Goal: Task Accomplishment & Management: Use online tool/utility

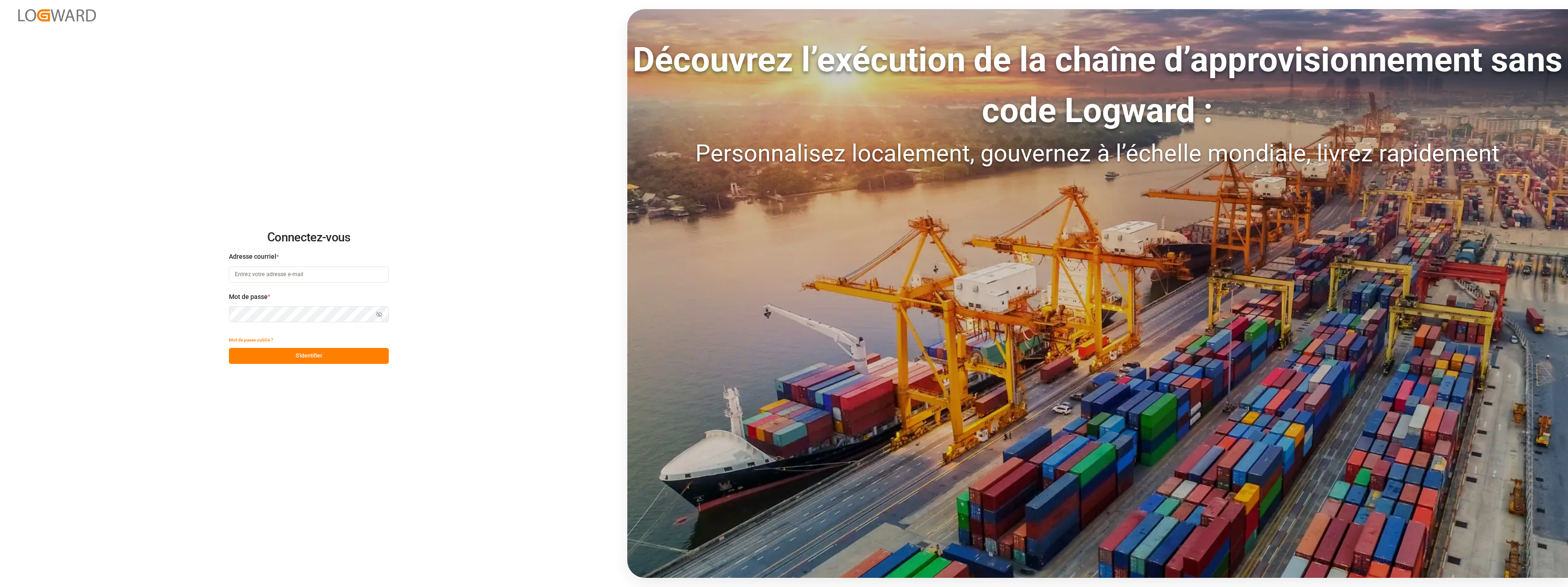
type input "[EMAIL_ADDRESS][DOMAIN_NAME]"
click at [301, 352] on button "S'identifier" at bounding box center [308, 356] width 160 height 16
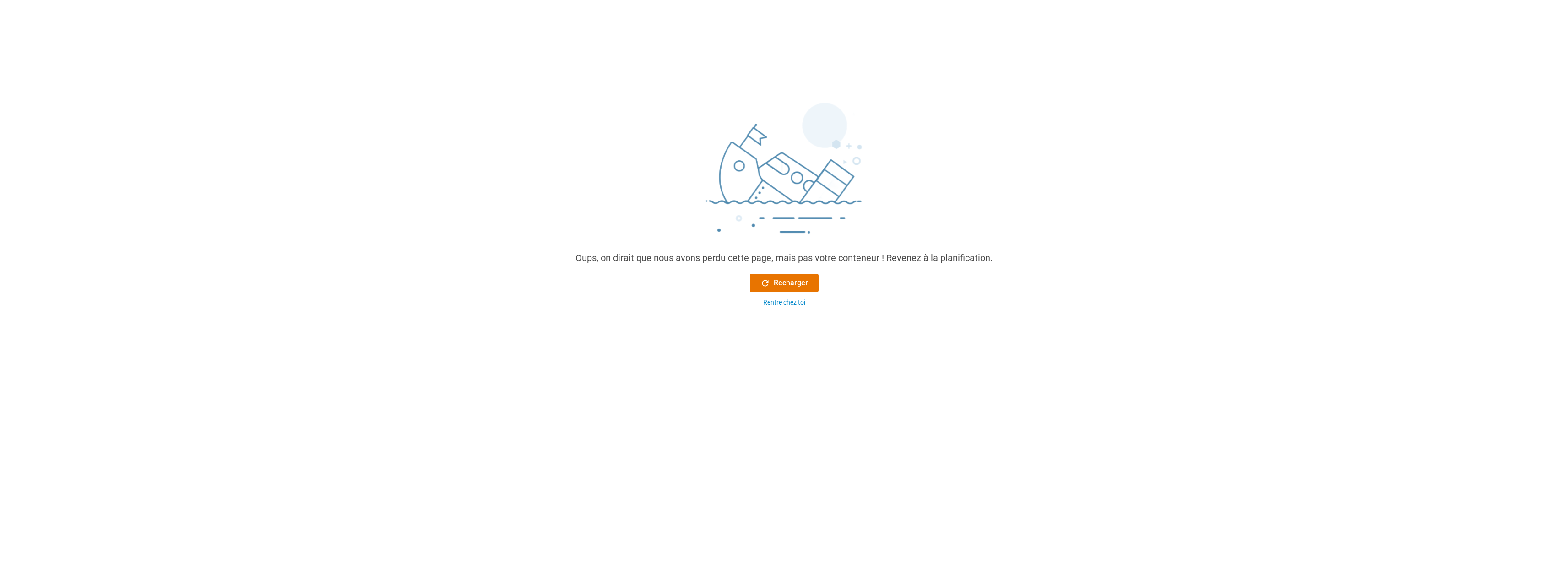
click at [793, 300] on div "Rentre chez toi" at bounding box center [784, 302] width 42 height 10
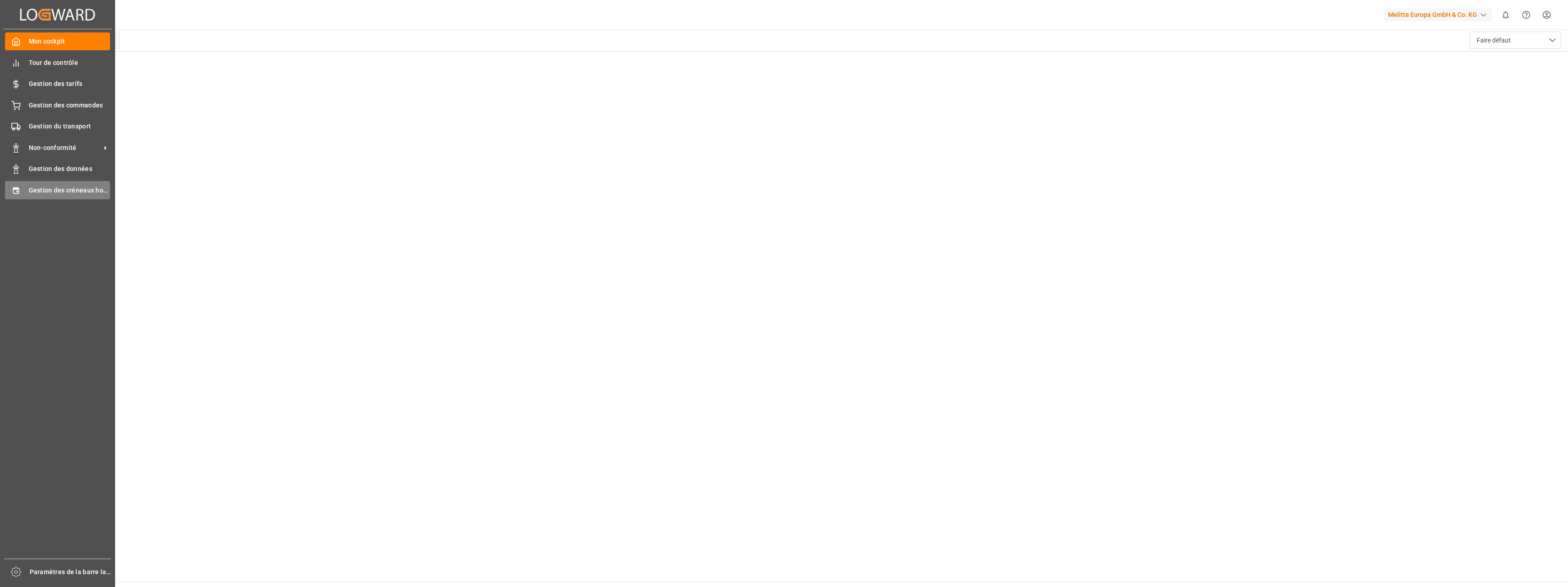
click at [49, 189] on span "Gestion des créneaux horaires" at bounding box center [70, 190] width 82 height 10
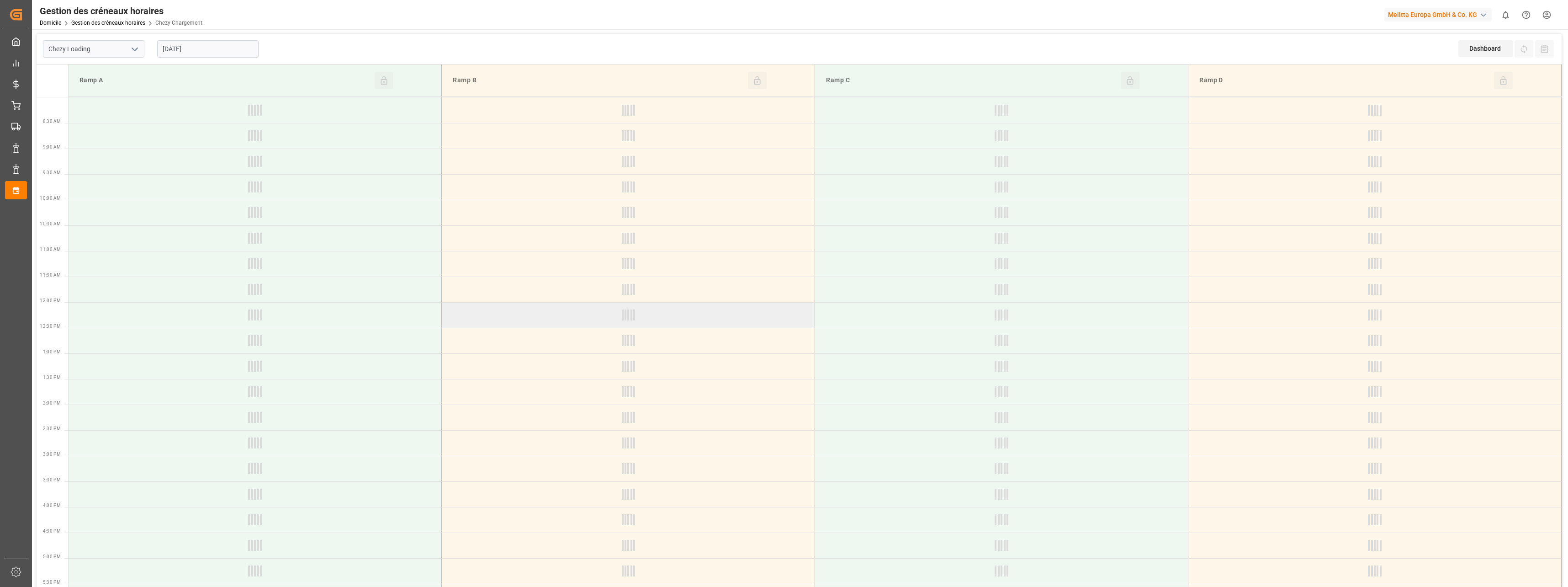
type input "Chezy Loading"
